Goal: Obtain resource: Download file/media

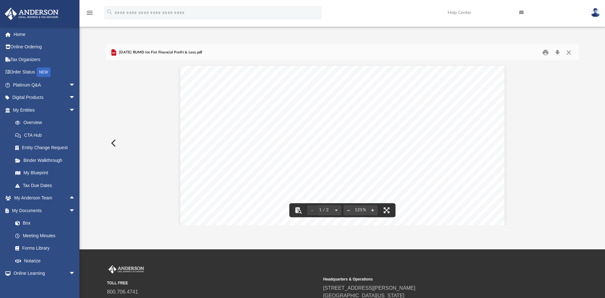
scroll to position [59, 0]
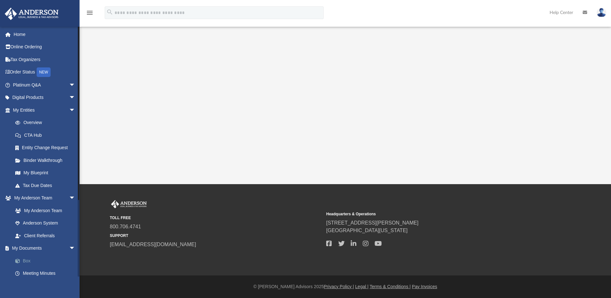
click at [28, 258] on link "Box" at bounding box center [47, 260] width 76 height 13
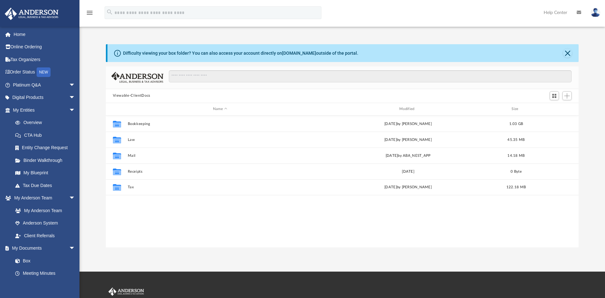
scroll to position [139, 468]
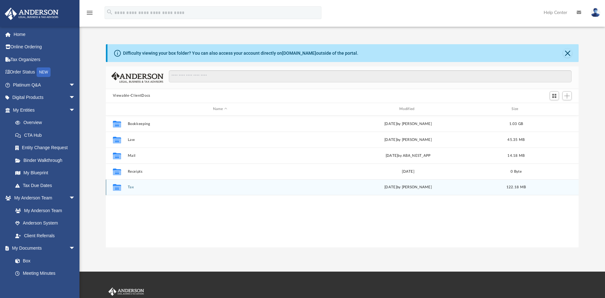
click at [128, 188] on button "Tax" at bounding box center [220, 187] width 185 height 4
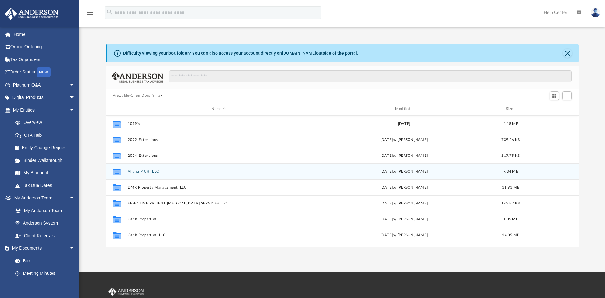
click at [149, 171] on button "Aliana MCH, LLC" at bounding box center [219, 172] width 183 height 4
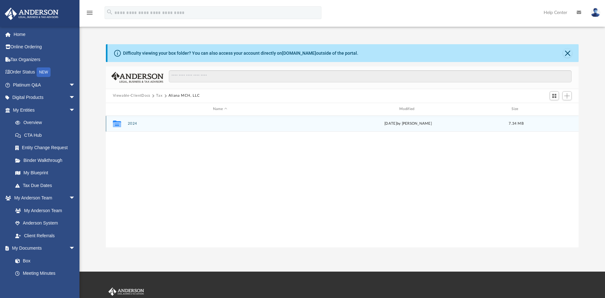
click at [133, 124] on button "2024" at bounding box center [220, 124] width 185 height 4
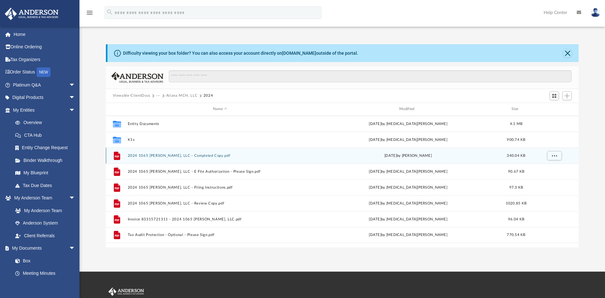
click at [199, 156] on button "2024 1065 [PERSON_NAME], LLC - Completed Copy.pdf" at bounding box center [220, 156] width 185 height 4
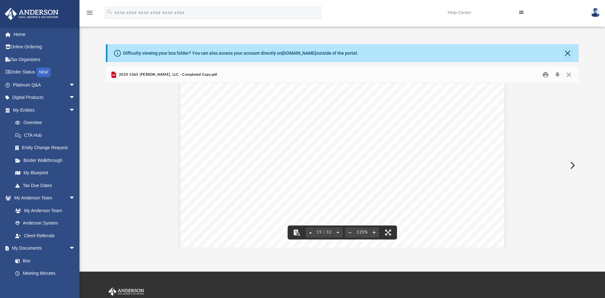
scroll to position [8047, 0]
click at [569, 74] on button "Close" at bounding box center [568, 75] width 11 height 10
